Goal: Task Accomplishment & Management: Use online tool/utility

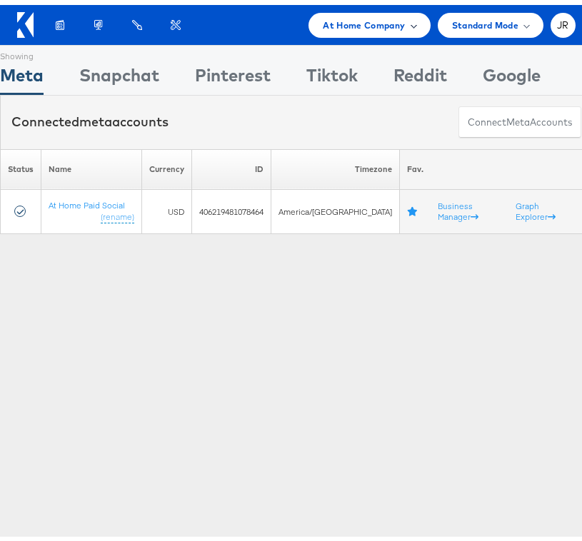
click at [356, 19] on span "At Home Company" at bounding box center [364, 20] width 82 height 15
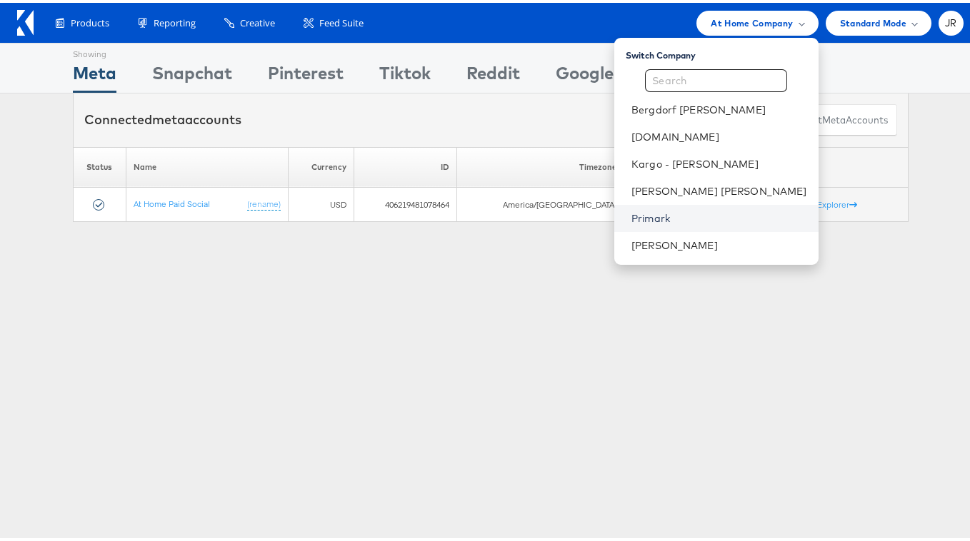
click at [576, 209] on link "Primark" at bounding box center [720, 216] width 176 height 14
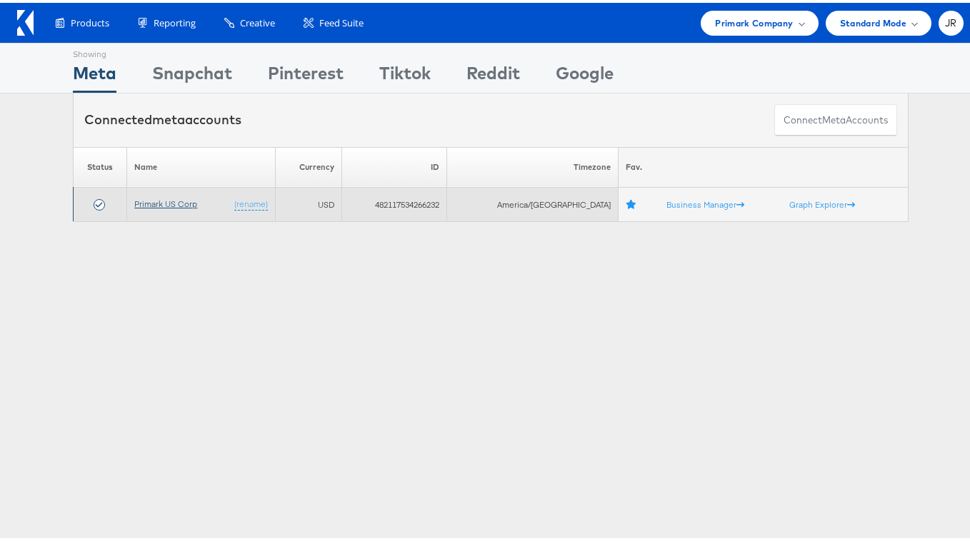
click at [149, 201] on link "Primark US Corp" at bounding box center [165, 201] width 63 height 11
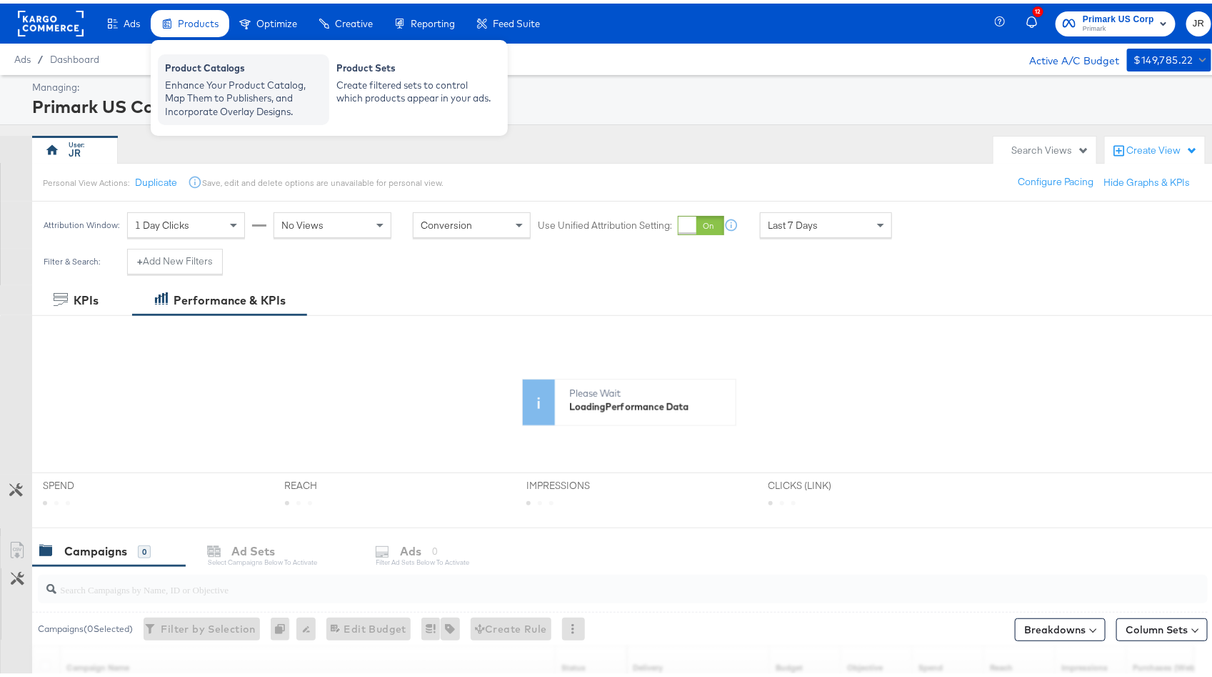
click at [236, 83] on div "Enhance Your Product Catalog, Map Them to Publishers, and Incorporate Overlay D…" at bounding box center [243, 95] width 157 height 40
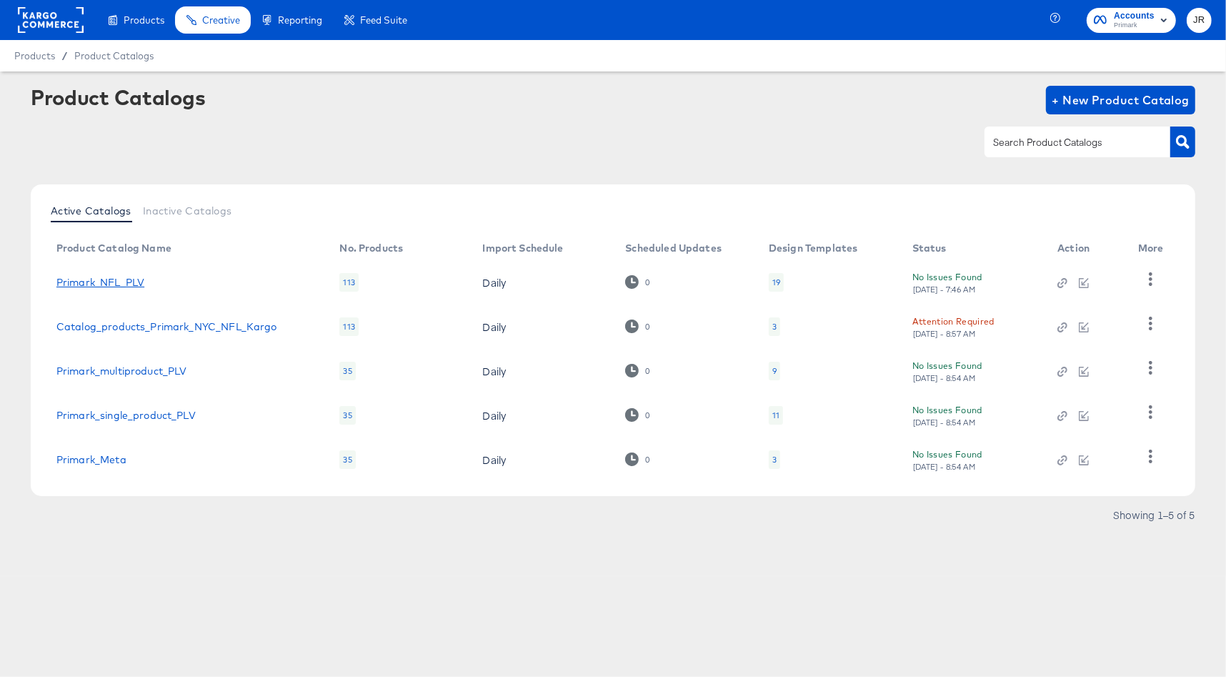
click at [100, 279] on link "Primark_NFL_PLV" at bounding box center [100, 281] width 88 height 11
click at [126, 278] on link "Primark_NFL_PLV" at bounding box center [100, 281] width 88 height 11
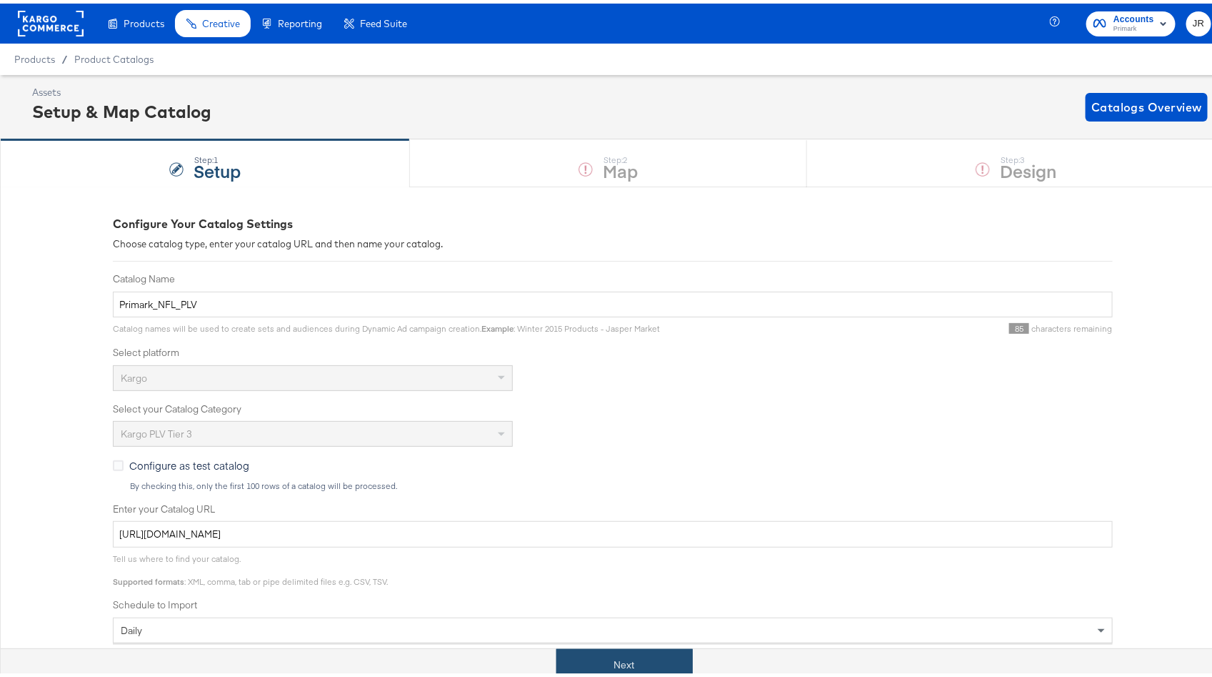
click at [619, 655] on button "Next" at bounding box center [624, 661] width 136 height 32
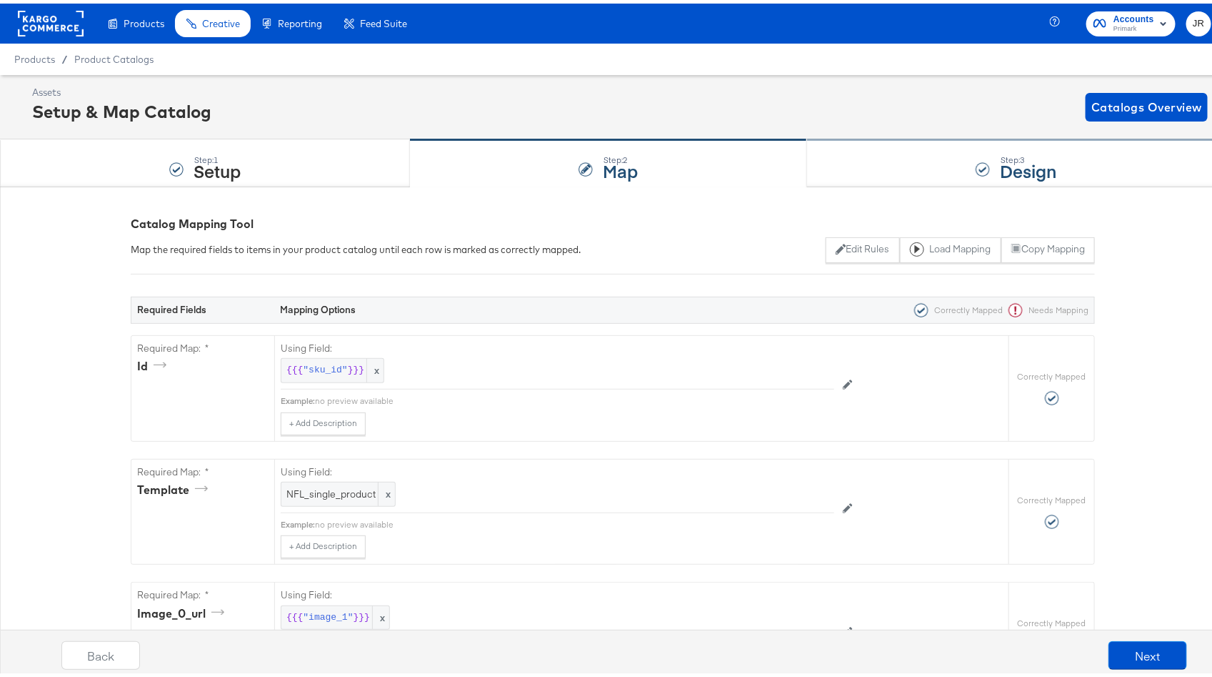
click at [885, 159] on div "Step: 3 Design" at bounding box center [1016, 159] width 419 height 47
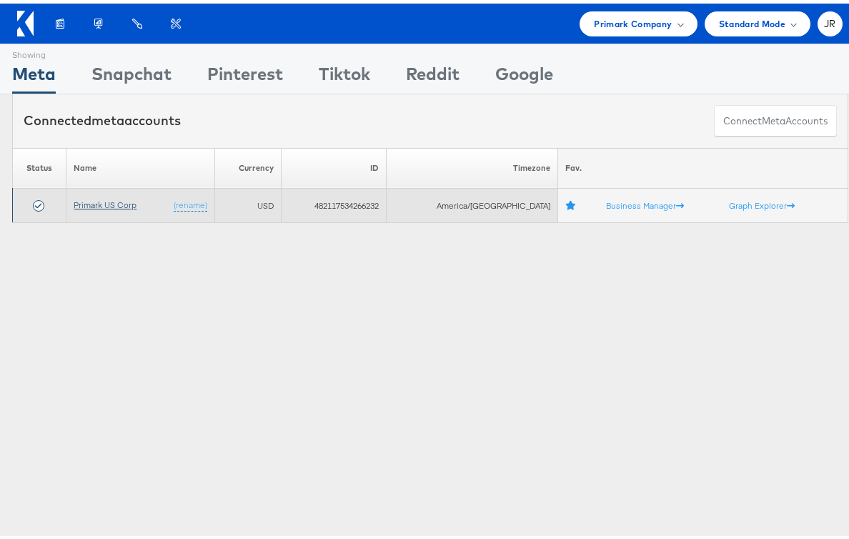
click at [119, 204] on link "Primark US Corp" at bounding box center [105, 201] width 63 height 11
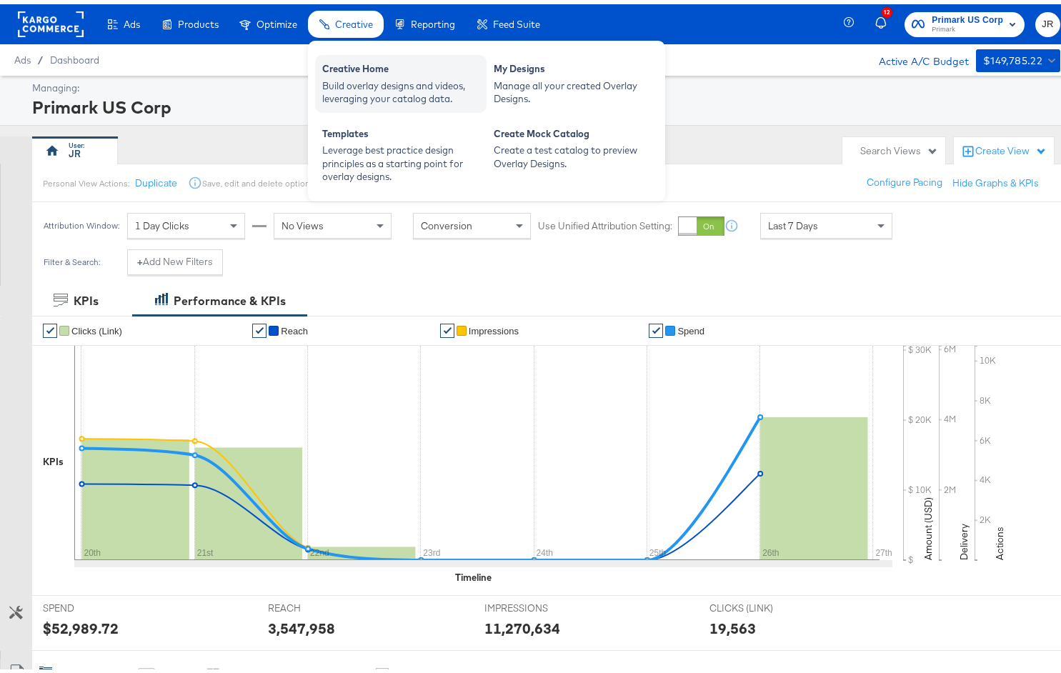
click at [434, 93] on div "Build overlay designs and videos, leveraging your catalog data." at bounding box center [400, 88] width 157 height 26
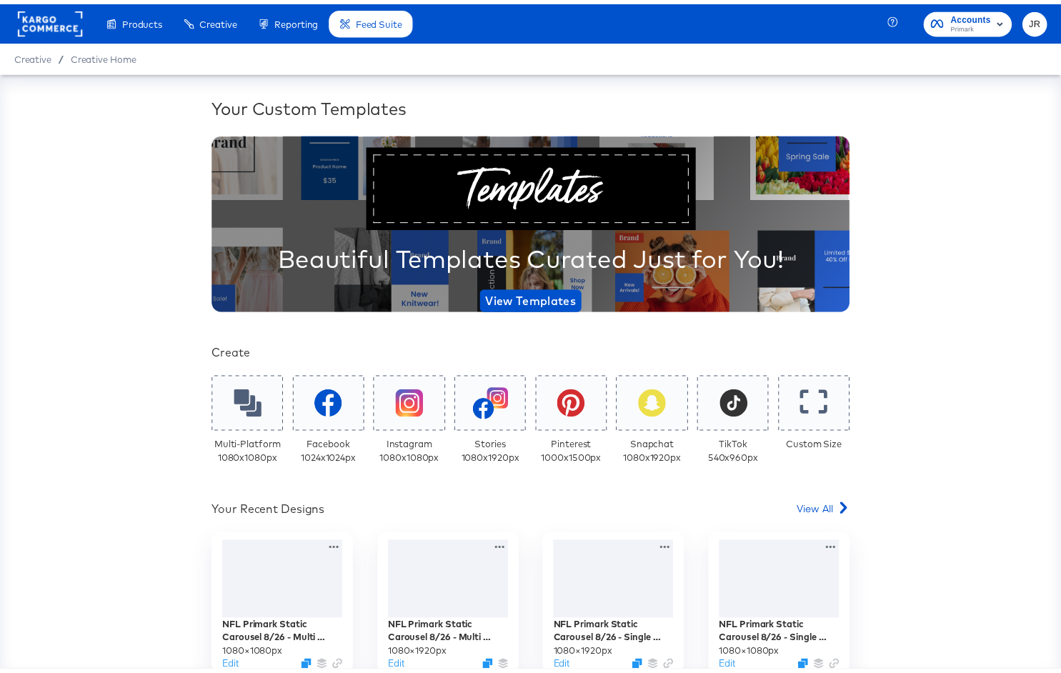
scroll to position [225, 0]
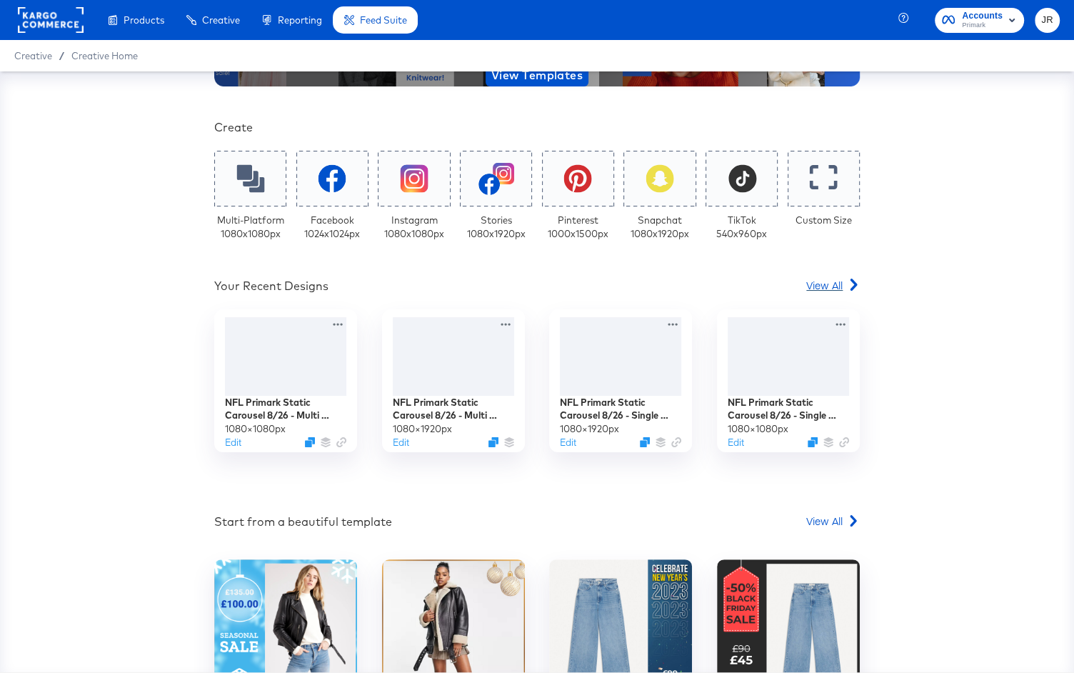
click at [851, 288] on icon at bounding box center [854, 285] width 7 height 12
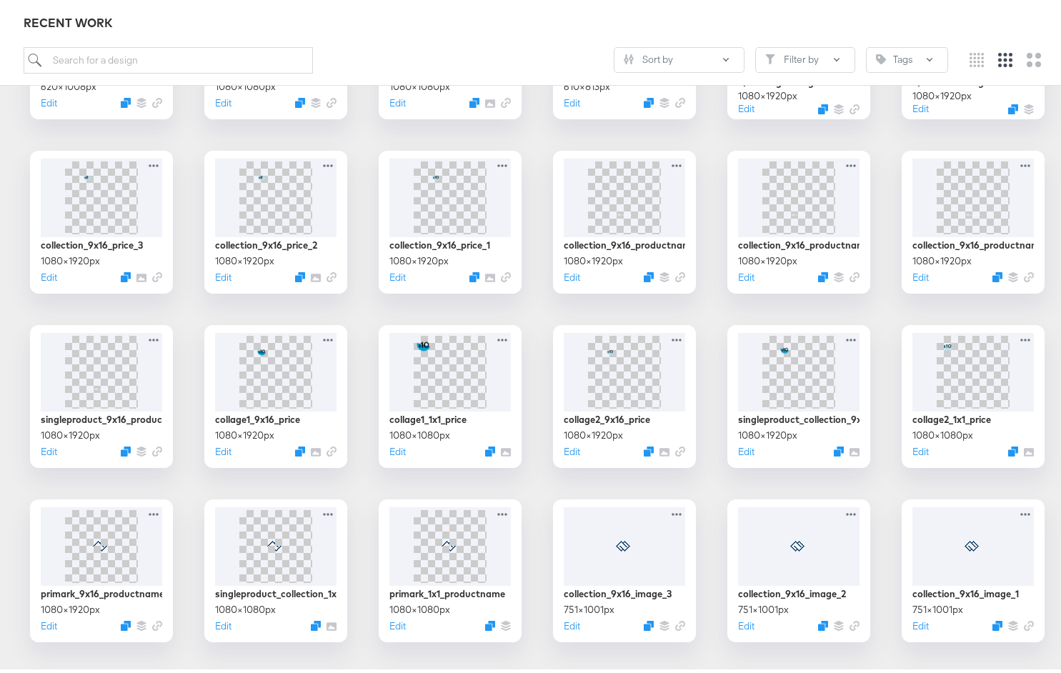
scroll to position [1247, 0]
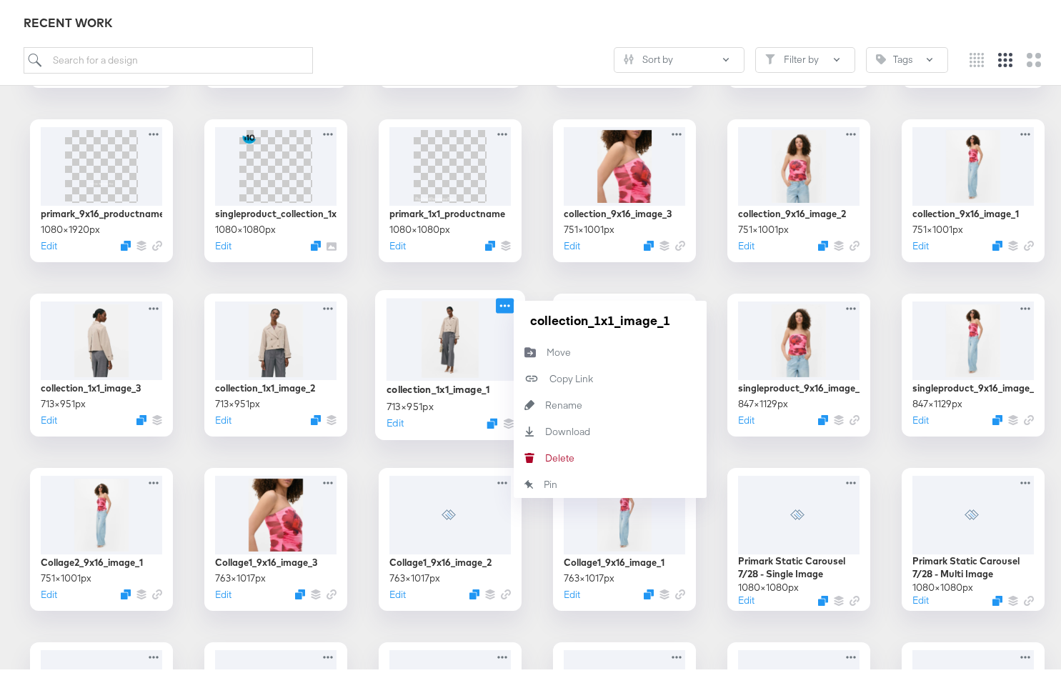
click at [503, 300] on icon at bounding box center [505, 301] width 10 height 3
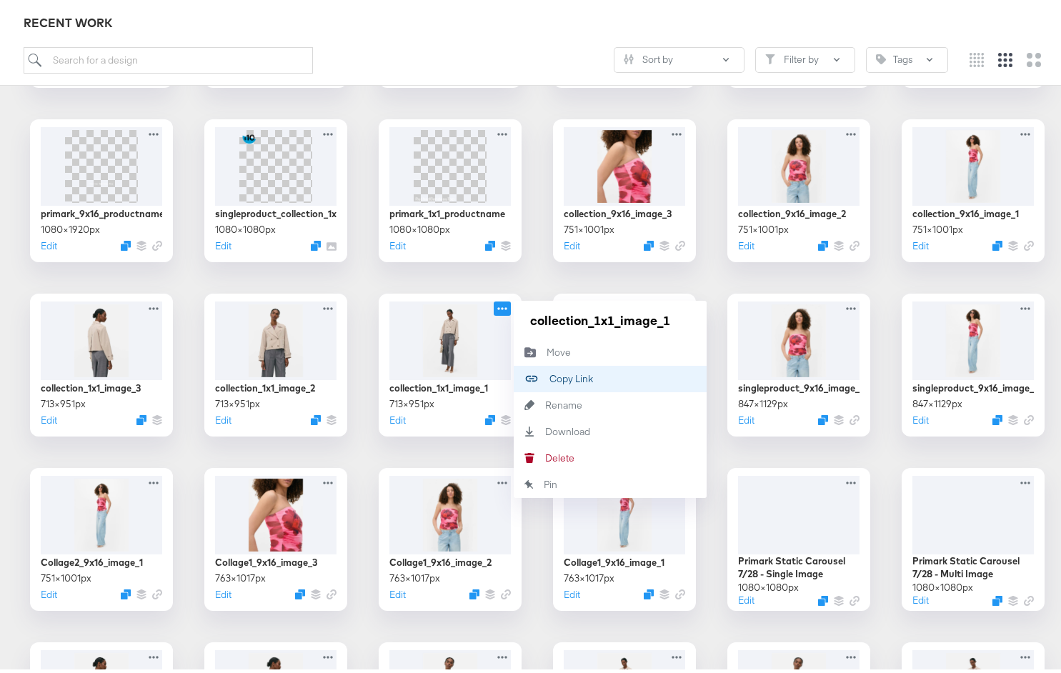
click at [577, 381] on button "Copy Link Copied!" at bounding box center [610, 374] width 193 height 26
